Goal: Find specific page/section: Find specific page/section

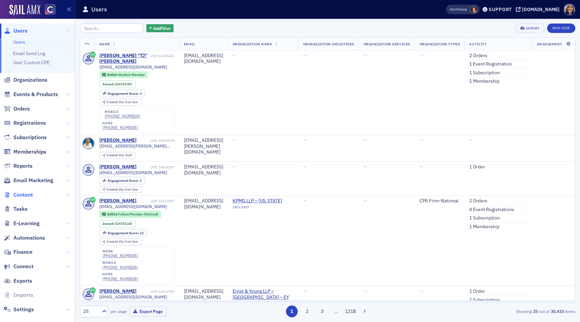
click at [21, 195] on span "Content" at bounding box center [22, 194] width 19 height 7
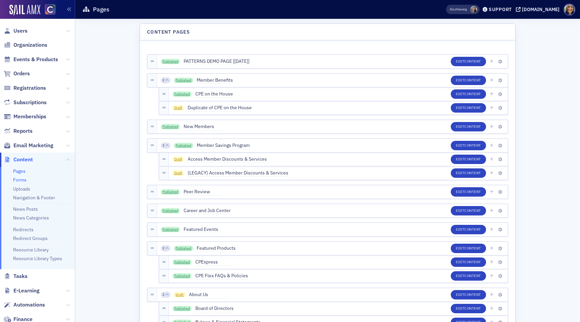
click at [22, 182] on link "Forms" at bounding box center [19, 180] width 13 height 6
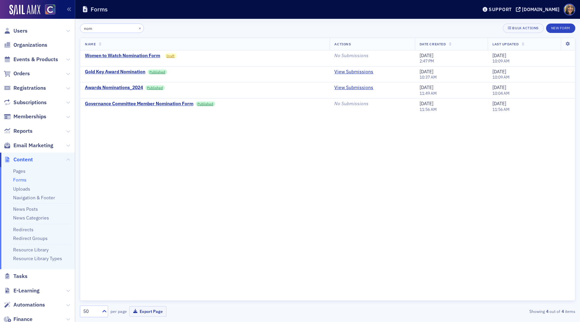
click at [103, 26] on input "nom" at bounding box center [112, 28] width 64 height 9
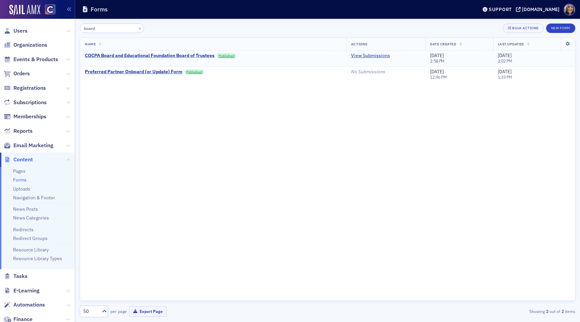
type input "board"
click at [152, 55] on div "COCPA Board and Educational Foundation Board of Trustees" at bounding box center [150, 56] width 130 height 6
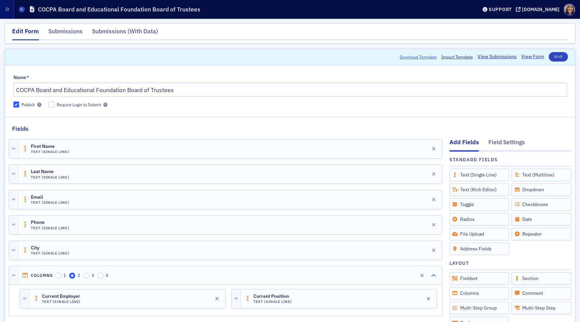
click at [420, 56] on button "Download Template" at bounding box center [418, 57] width 37 height 6
drag, startPoint x: 37, startPoint y: 90, endPoint x: 182, endPoint y: 88, distance: 145.8
click at [182, 88] on input "COCPA Board and Educational Foundation Board of Trustees" at bounding box center [290, 90] width 554 height 14
click at [537, 57] on link "View Form" at bounding box center [533, 56] width 23 height 7
